Goal: Task Accomplishment & Management: Use online tool/utility

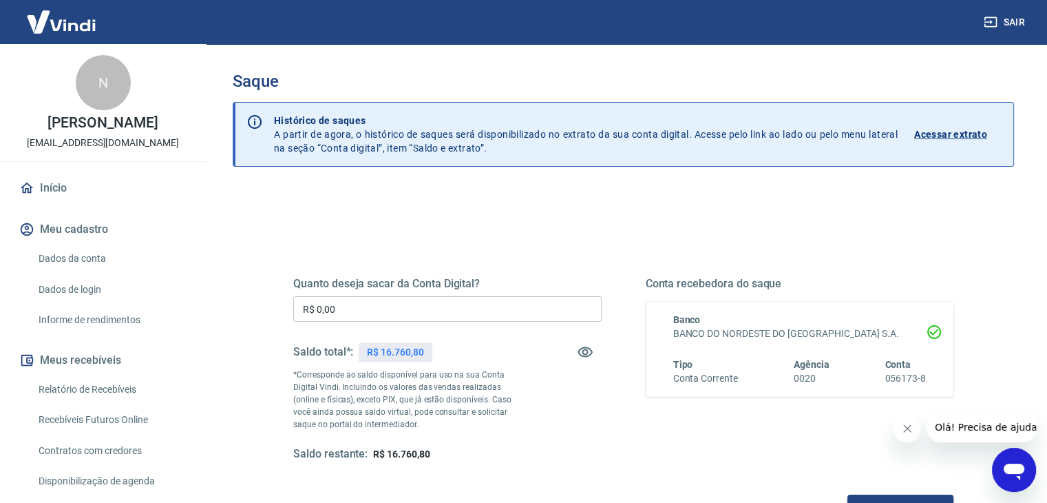
click at [258, 251] on div "Quanto deseja sacar da Conta Digital? R$ 0,00 ​ Saldo total*: R$ 16.760,80 *Cor…" at bounding box center [624, 435] width 782 height 492
click at [250, 204] on div "Quanto deseja sacar da Conta Digital? R$ 0,00 ​ Saldo total*: R$ 16.760,80 *Cor…" at bounding box center [624, 435] width 782 height 492
